Goal: Information Seeking & Learning: Check status

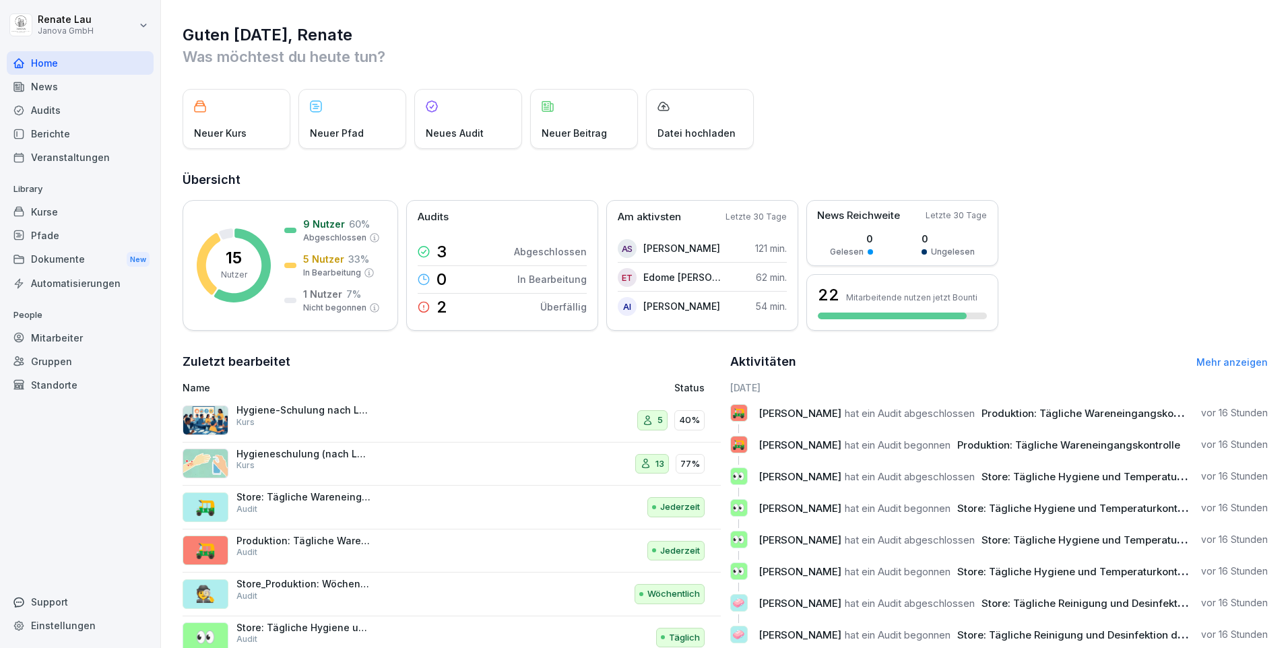
click at [48, 114] on div "Audits" at bounding box center [80, 110] width 147 height 24
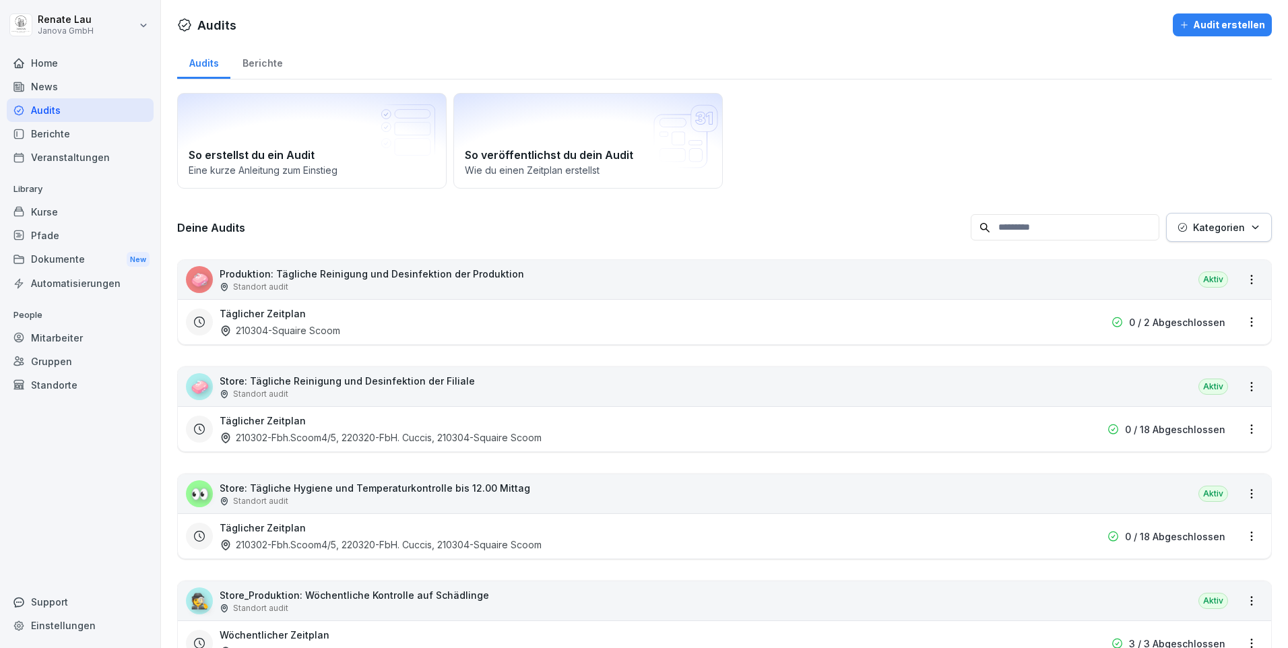
click at [59, 139] on div "Berichte" at bounding box center [80, 134] width 147 height 24
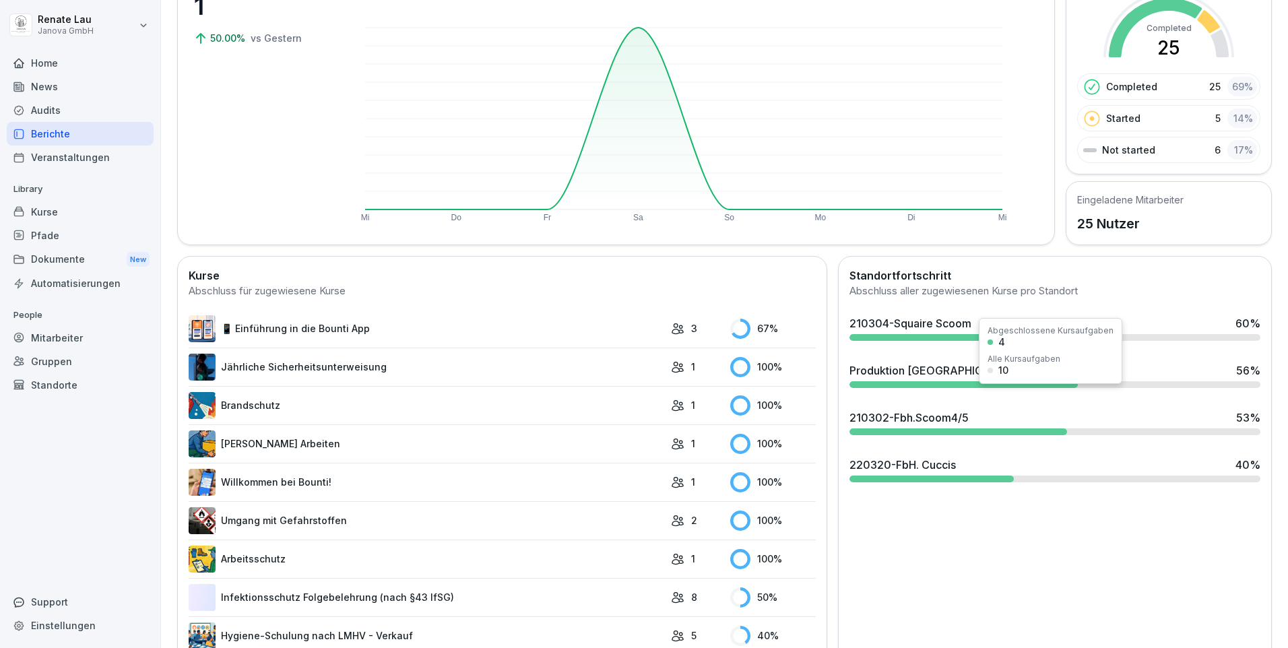
scroll to position [202, 0]
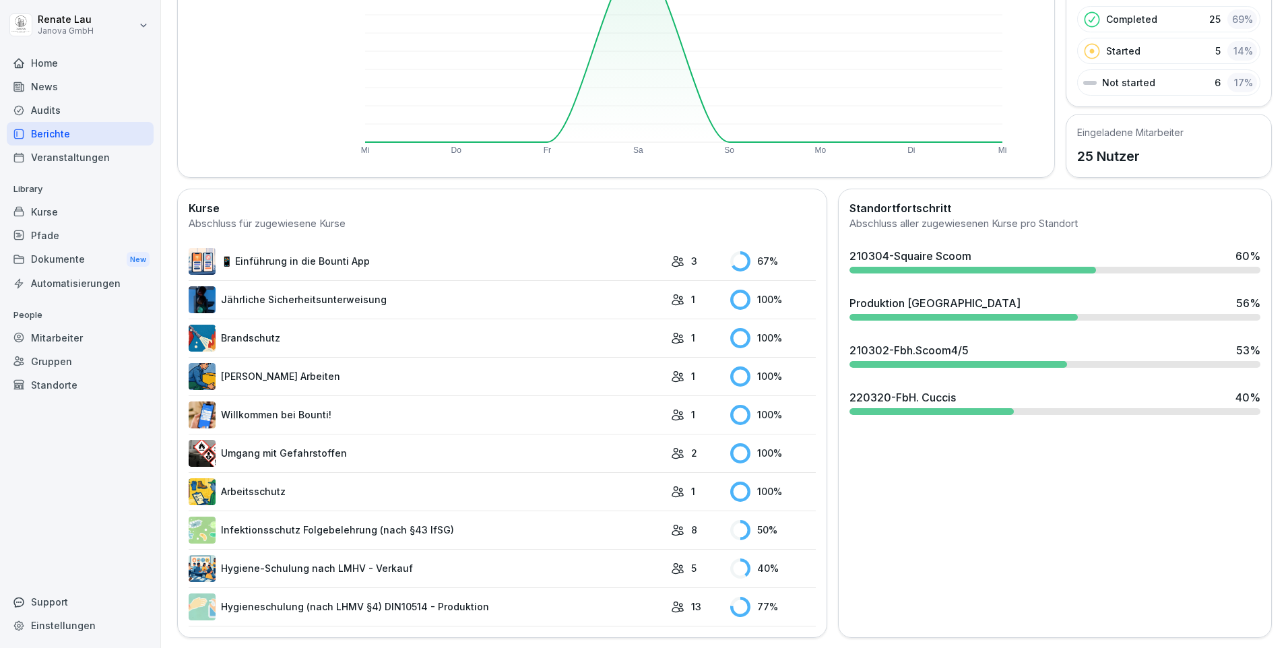
click at [913, 322] on div "Produktion [GEOGRAPHIC_DATA] 56 %" at bounding box center [1055, 308] width 422 height 36
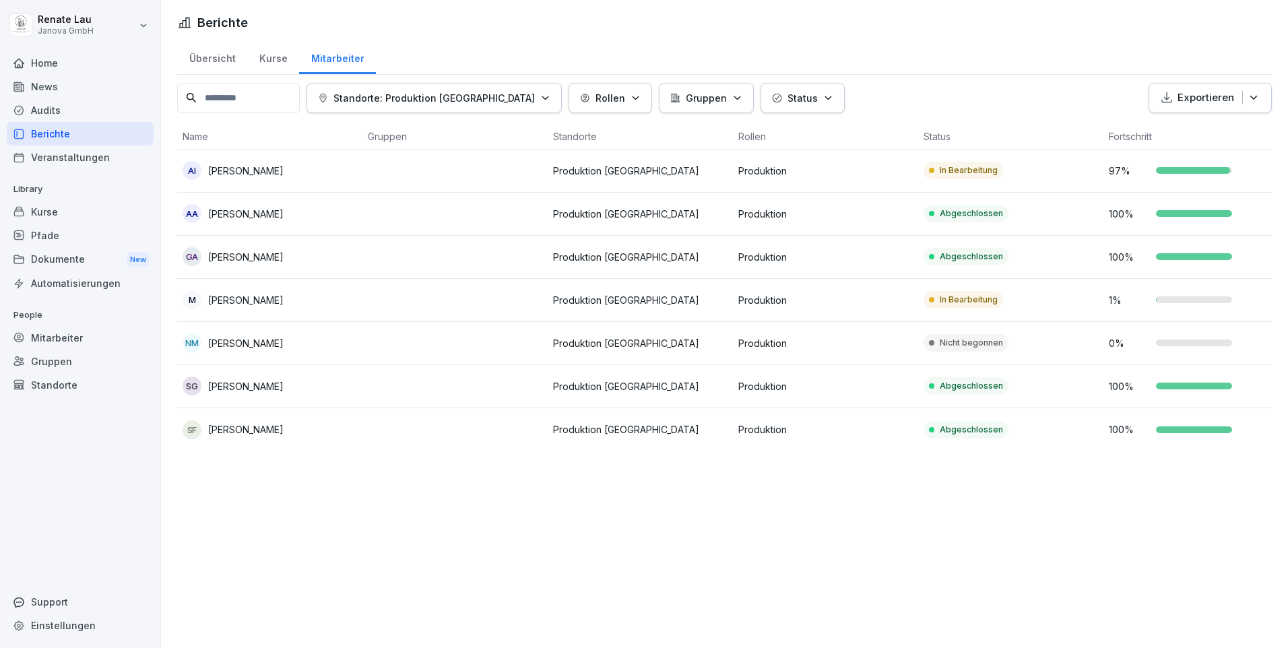
click at [693, 98] on button "Gruppen" at bounding box center [706, 98] width 95 height 30
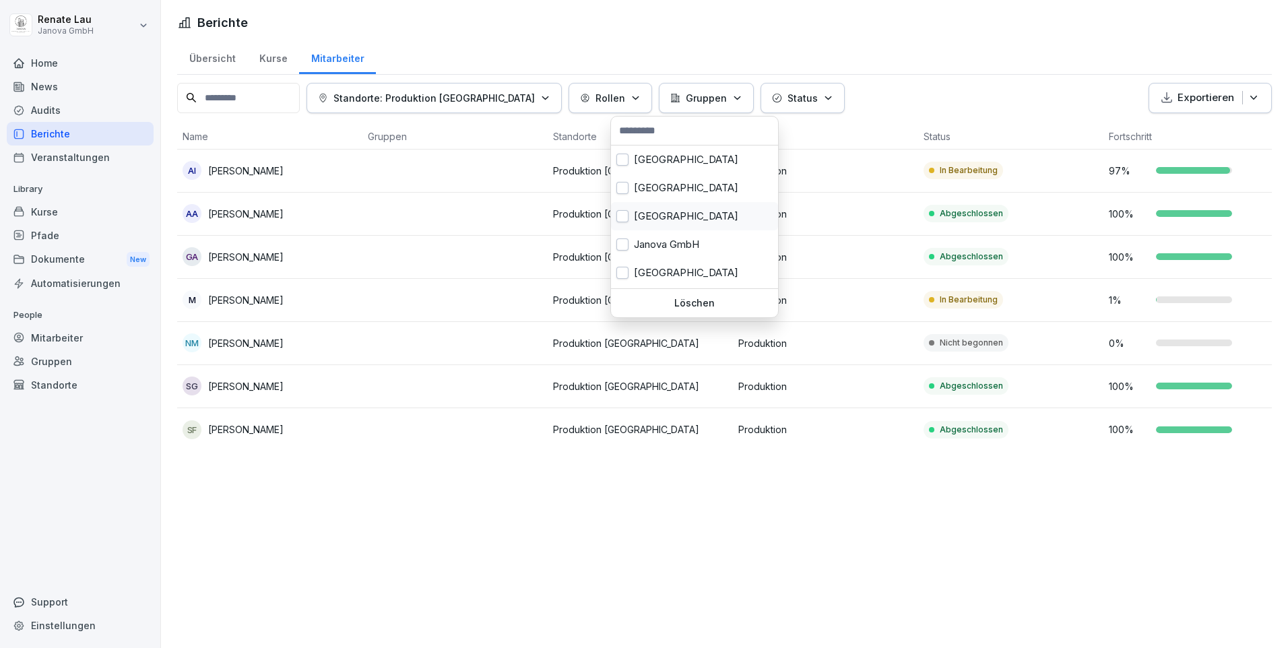
click at [626, 214] on button "button" at bounding box center [622, 216] width 12 height 12
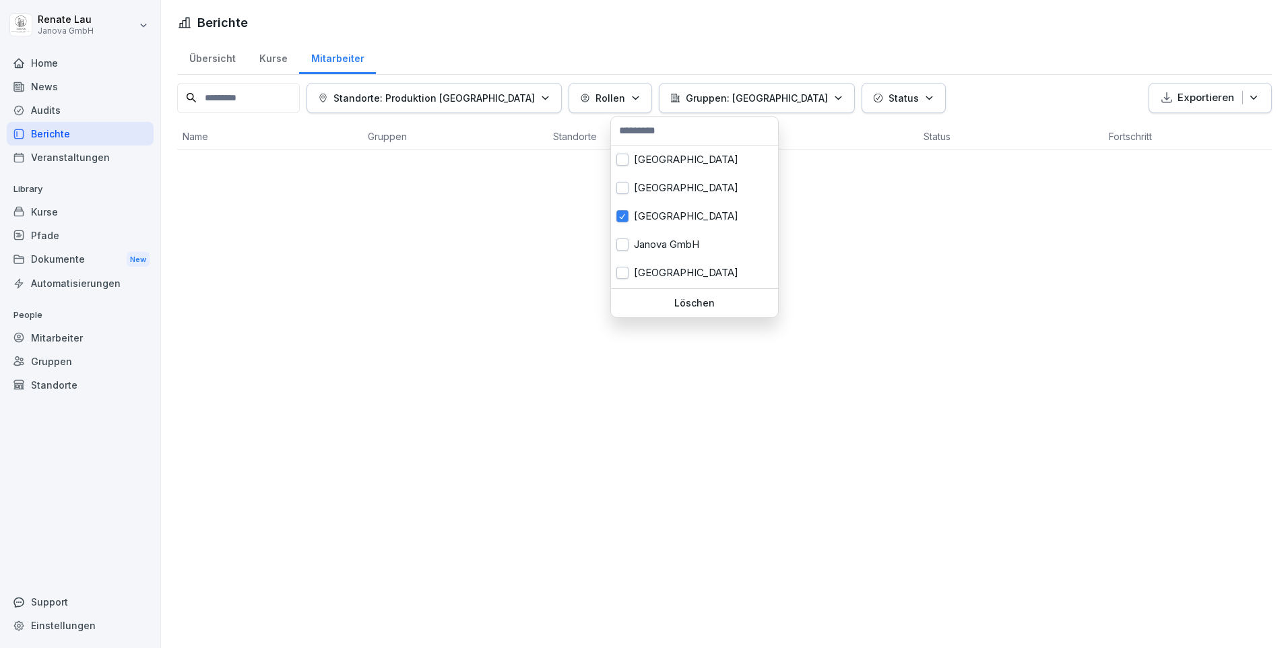
click at [864, 326] on html "Renate Lau Janova GmbH Home News Audits Berichte Veranstaltungen Library Kurse …" at bounding box center [644, 324] width 1288 height 648
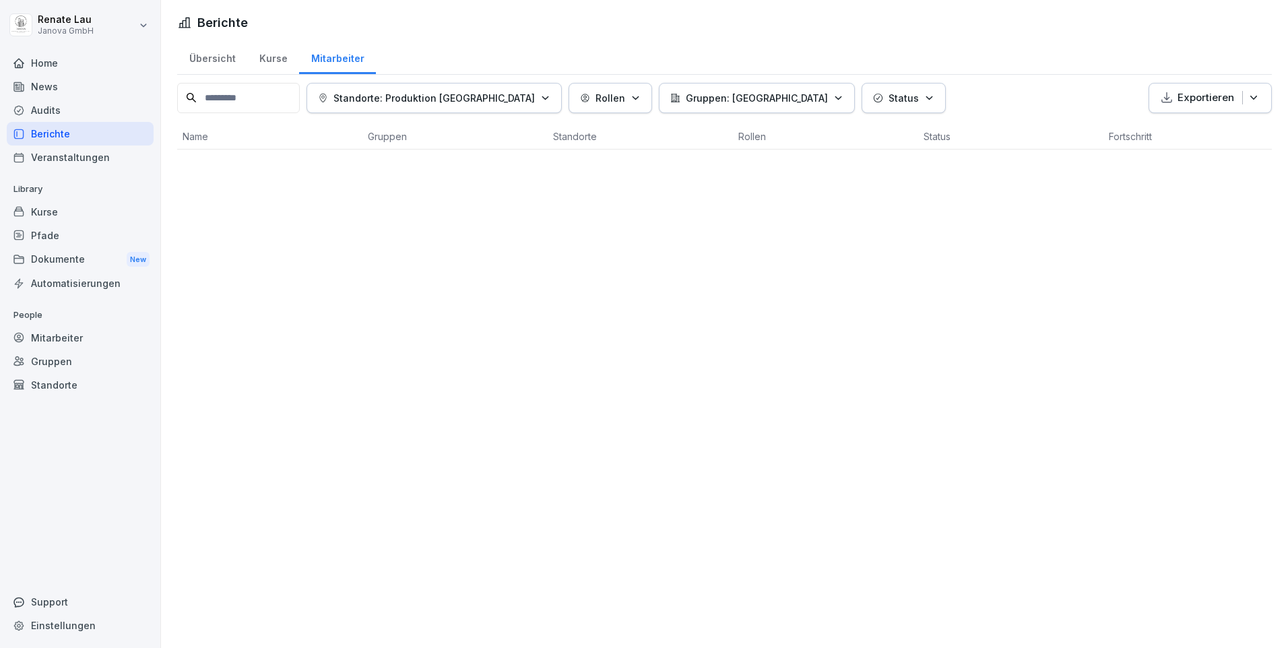
click at [268, 61] on div "Kurse" at bounding box center [273, 57] width 52 height 34
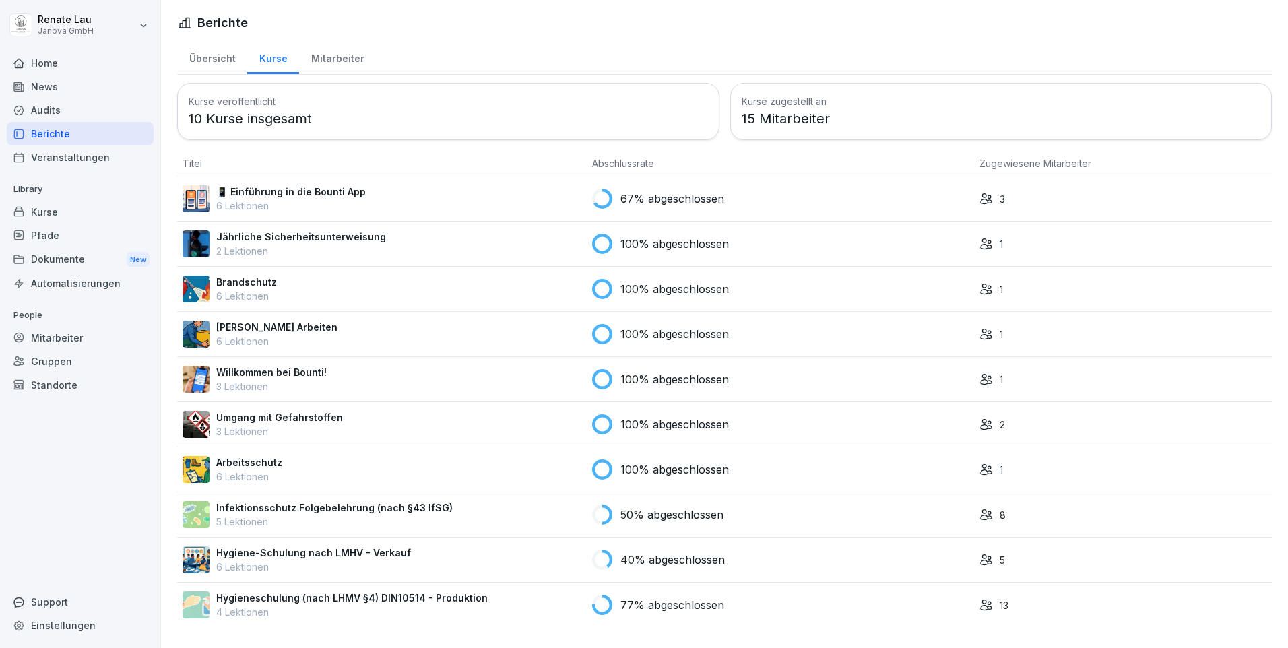
click at [983, 610] on icon at bounding box center [985, 604] width 13 height 13
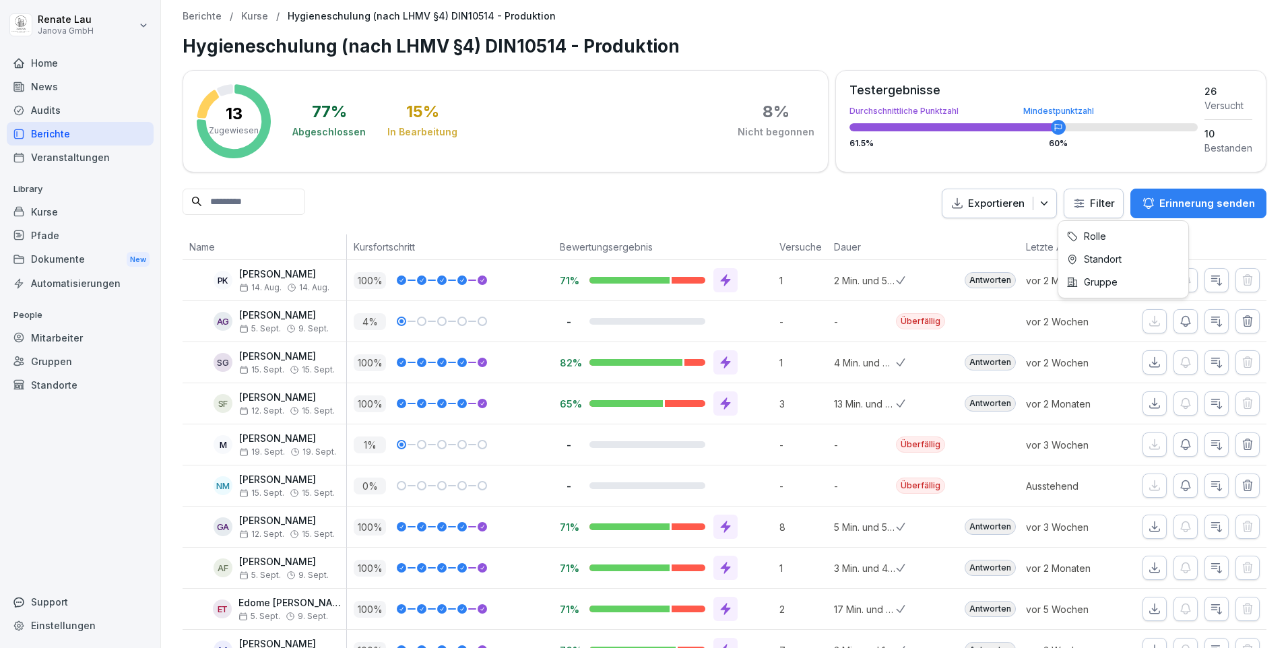
click at [1080, 211] on html "Renate Lau Janova GmbH Home News Audits Berichte Veranstaltungen Library Kurse …" at bounding box center [644, 324] width 1288 height 648
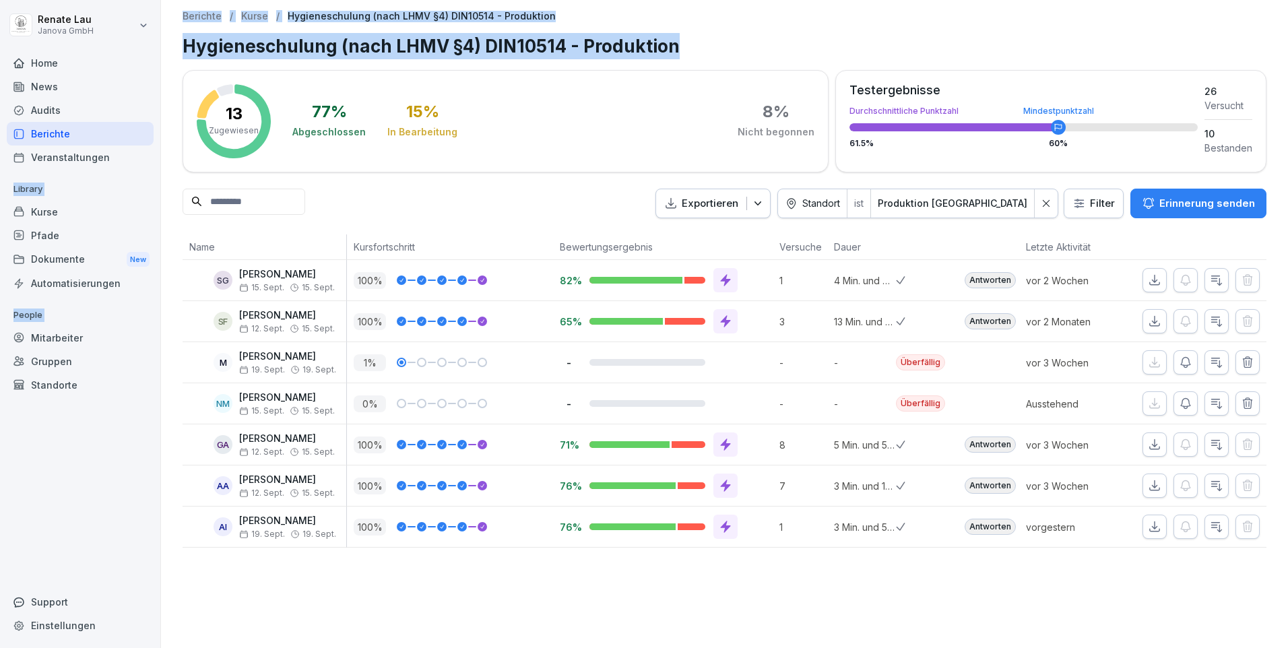
drag, startPoint x: 798, startPoint y: 31, endPoint x: -26, endPoint y: 107, distance: 827.8
click at [0, 107] on html "Renate Lau Janova GmbH Home News Audits Berichte Veranstaltungen Library Kurse …" at bounding box center [644, 324] width 1288 height 648
click at [1148, 524] on icon "button" at bounding box center [1154, 526] width 13 height 13
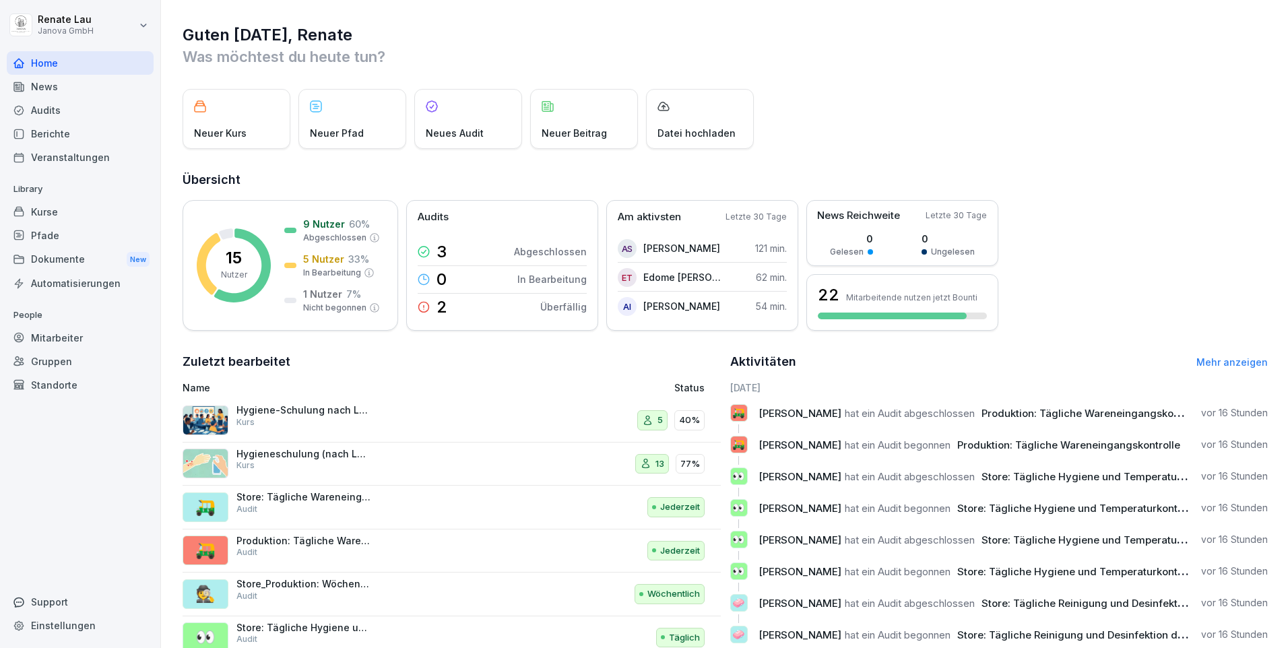
click at [39, 113] on div "Audits" at bounding box center [80, 110] width 147 height 24
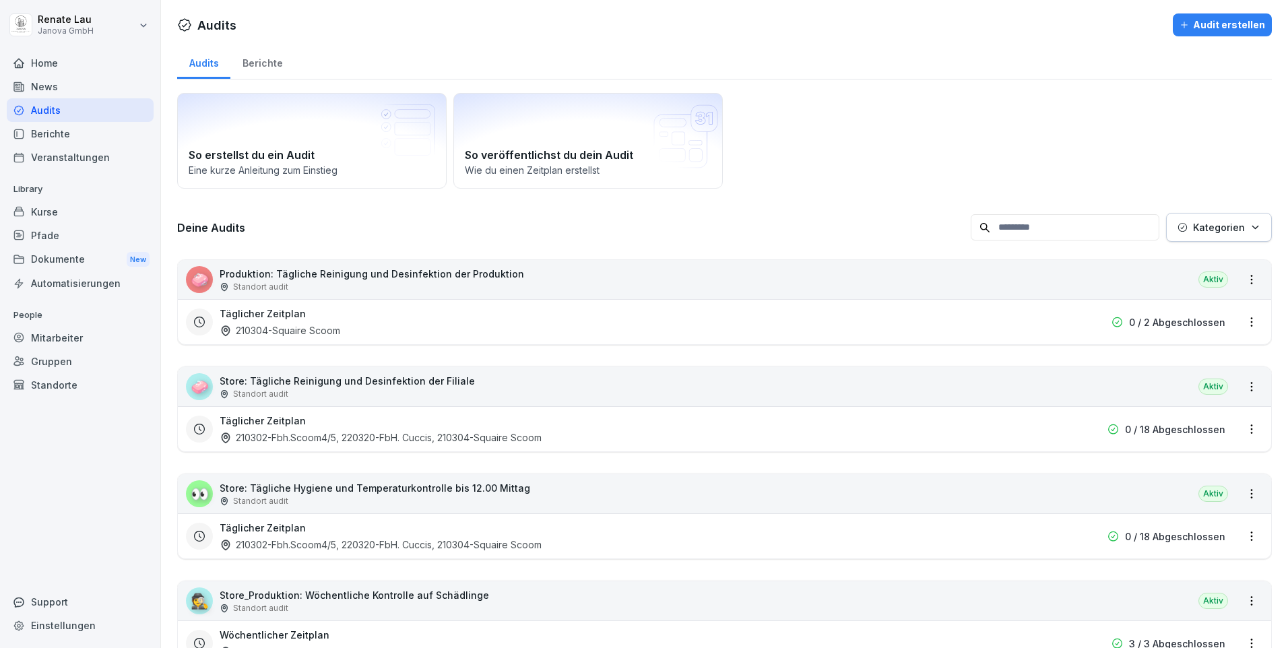
click at [271, 65] on div "Berichte" at bounding box center [262, 61] width 64 height 34
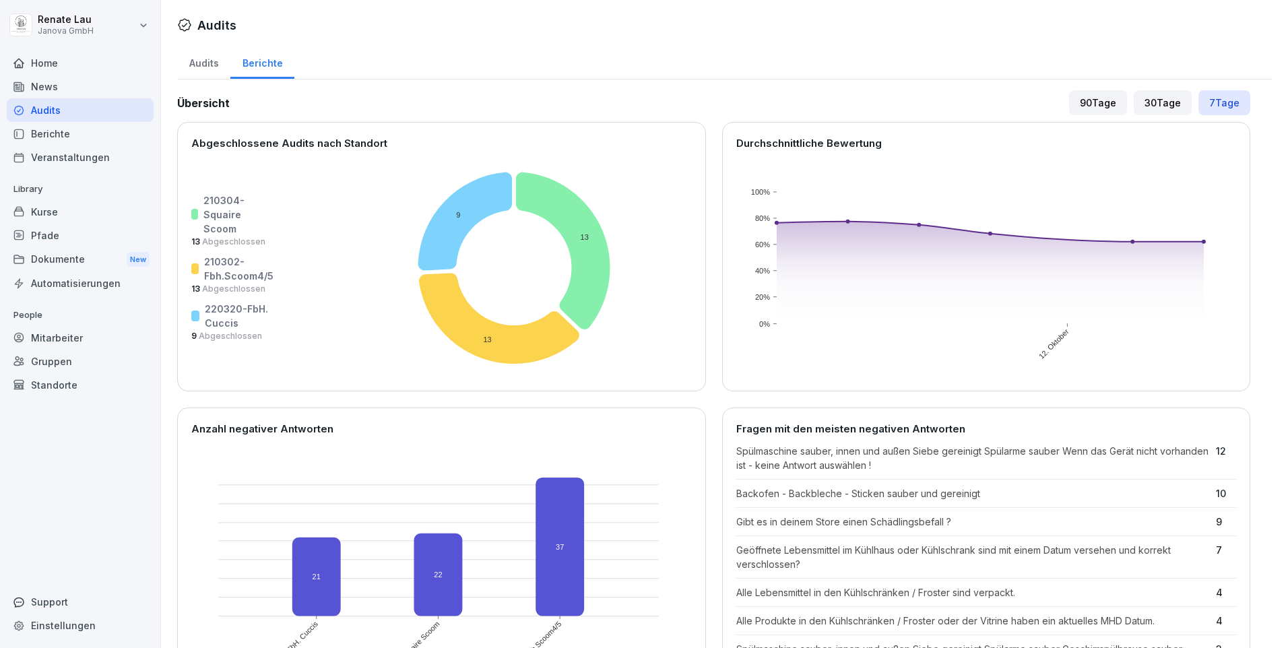
click at [36, 135] on div "Berichte" at bounding box center [80, 134] width 147 height 24
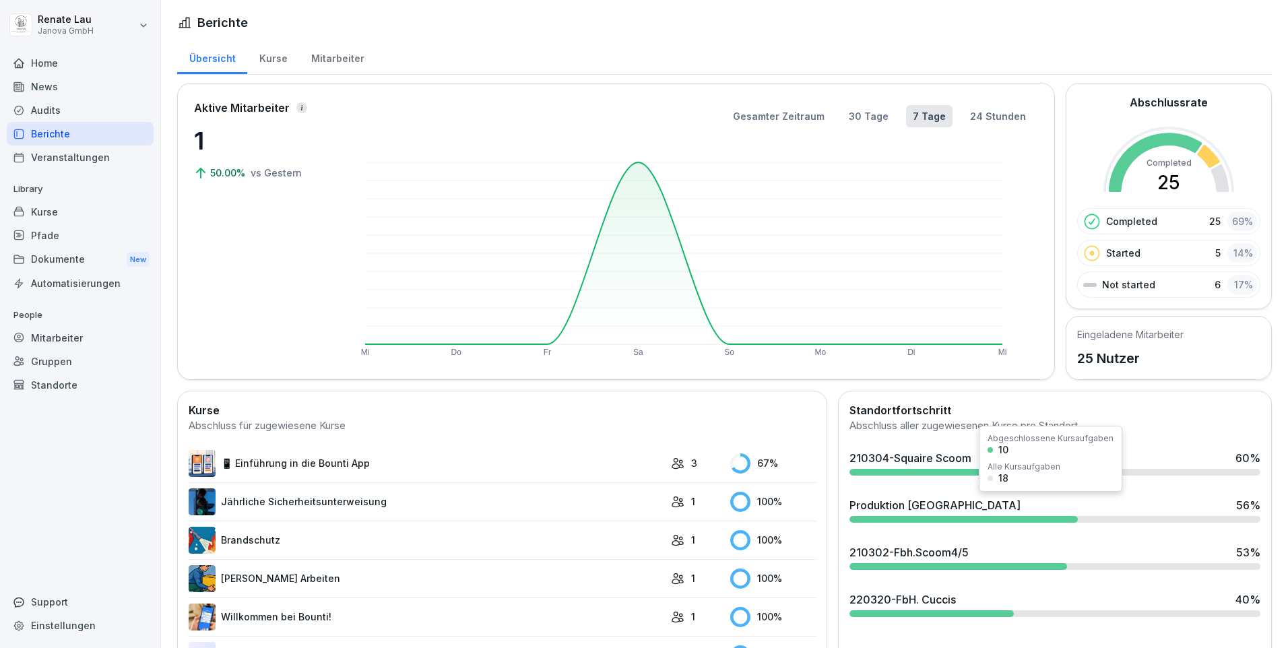
click at [926, 521] on div at bounding box center [963, 519] width 228 height 7
click at [279, 60] on div "Kurse" at bounding box center [273, 57] width 52 height 34
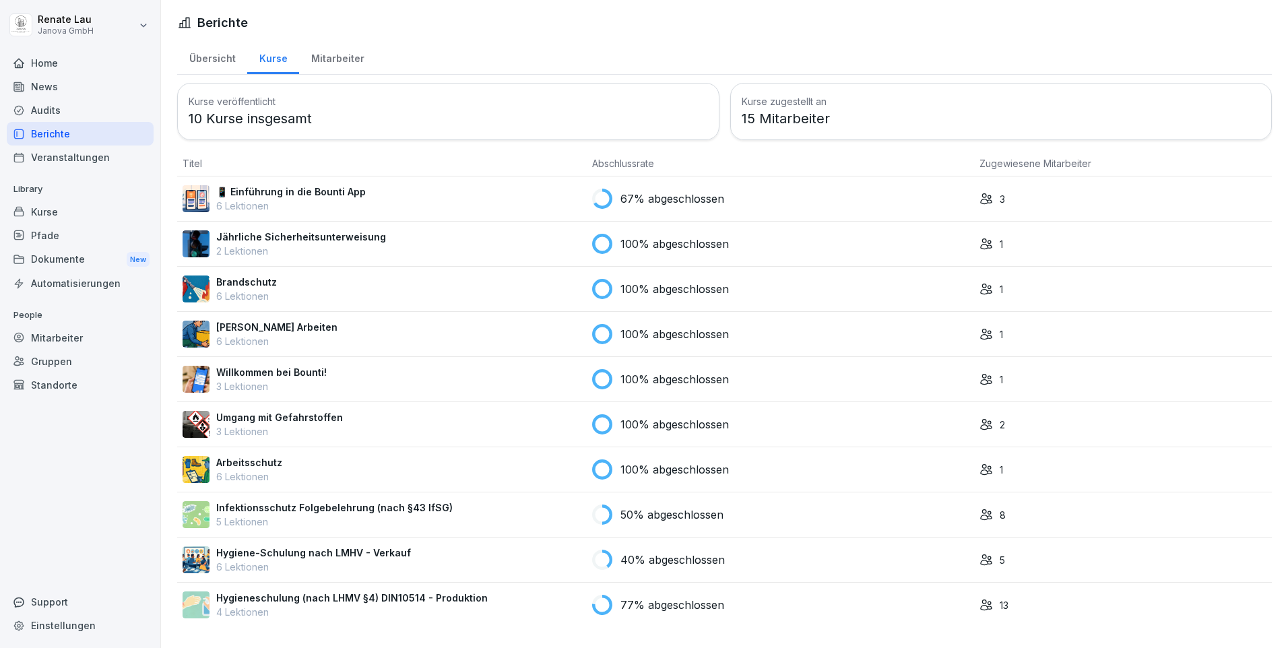
click at [999, 607] on p "13" at bounding box center [1003, 605] width 9 height 14
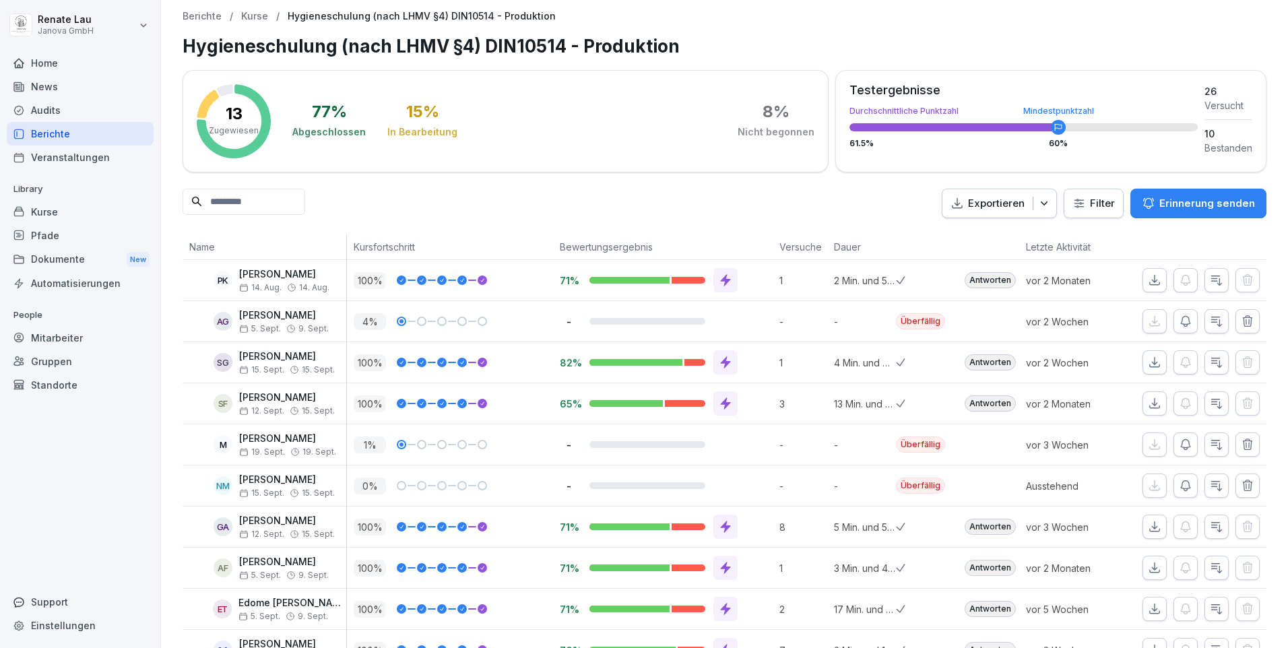
click at [1078, 201] on html "[PERSON_NAME] Janova GmbH Home News Audits Berichte Veranstaltungen Library Kur…" at bounding box center [644, 324] width 1288 height 648
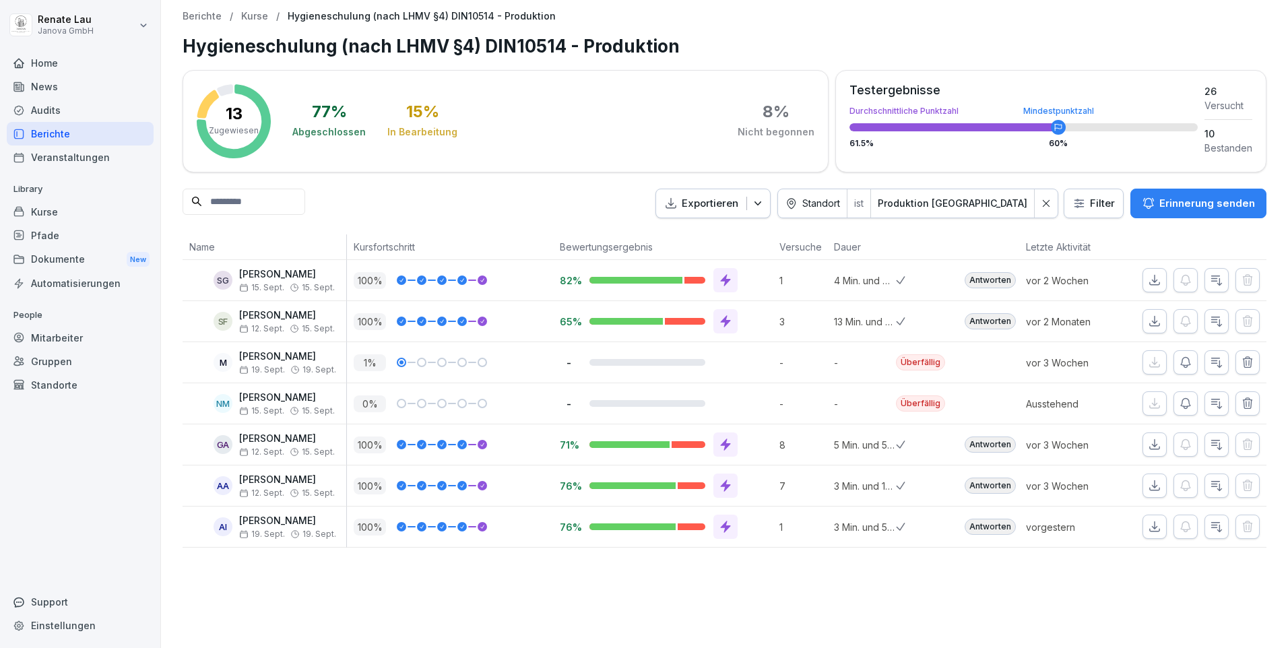
click at [1149, 525] on icon "button" at bounding box center [1154, 526] width 13 height 13
